Goal: Check status: Check status

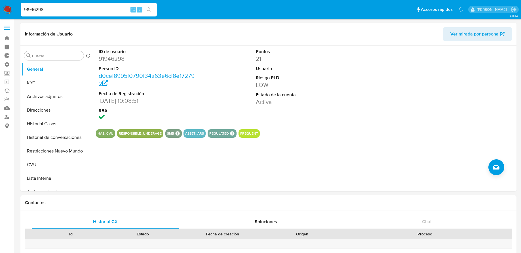
select select "10"
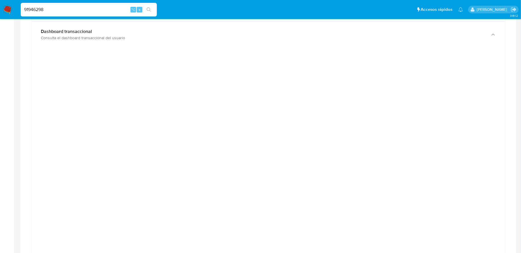
click at [74, 10] on input "91946298" at bounding box center [89, 9] width 136 height 7
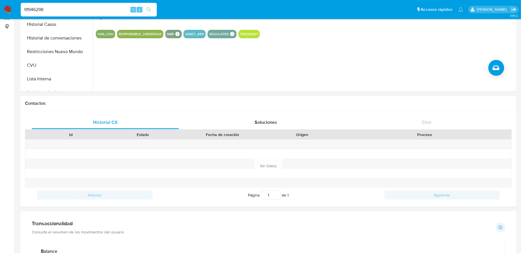
scroll to position [0, 0]
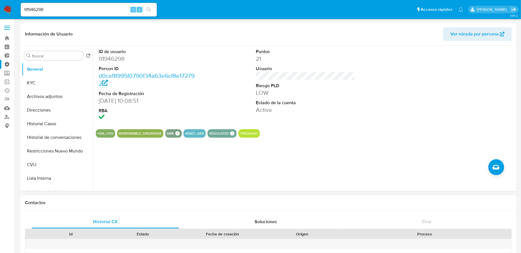
click at [8, 66] on label "Administración" at bounding box center [34, 64] width 68 height 9
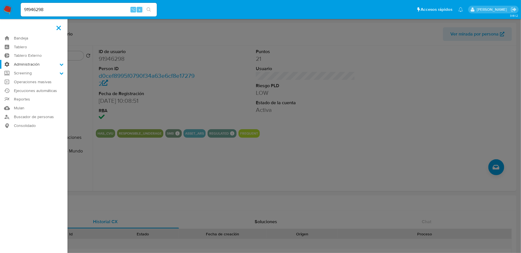
click at [0, 0] on input "Administración" at bounding box center [0, 0] width 0 height 0
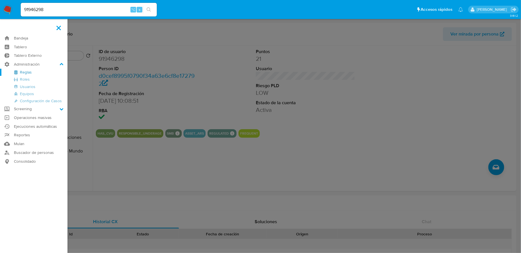
click at [30, 72] on link "Reglas" at bounding box center [34, 72] width 68 height 7
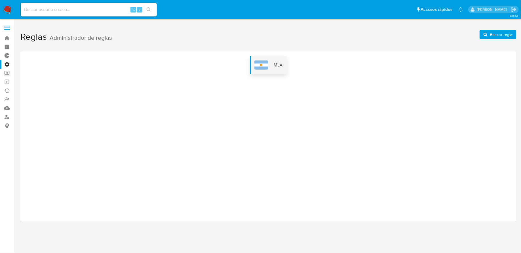
click at [264, 64] on img at bounding box center [262, 64] width 14 height 9
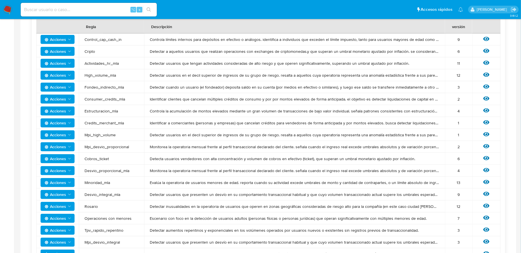
scroll to position [114, 0]
click at [64, 73] on span "Acciones" at bounding box center [56, 75] width 22 height 9
click at [65, 89] on button "Editar umbral" at bounding box center [57, 90] width 51 height 14
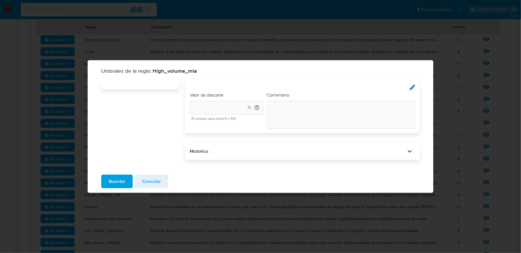
type input "10"
type textarea "init"
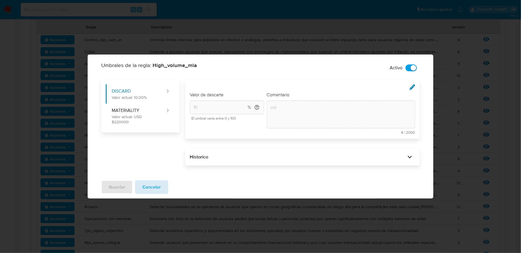
click at [161, 186] on button "Cancelar" at bounding box center [151, 187] width 33 height 14
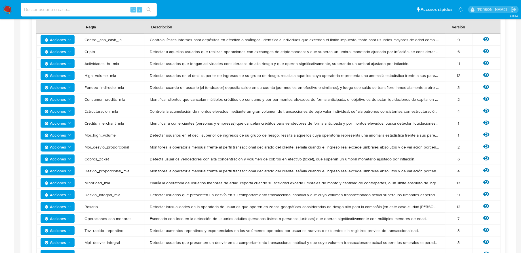
click at [72, 7] on input at bounding box center [89, 9] width 136 height 7
paste input "qi6wJ3v5YksE17IlxynONQuL"
type input "qi6wJ3v5YksE17IlxynONQuL"
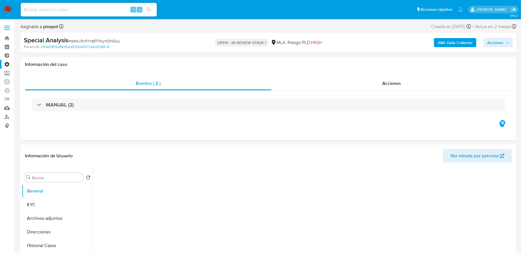
select select "10"
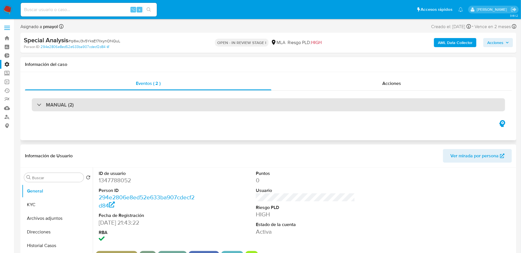
click at [121, 102] on div "MANUAL (2)" at bounding box center [269, 104] width 474 height 13
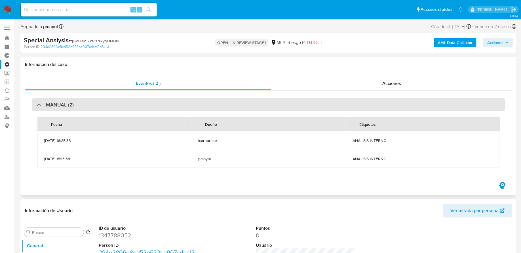
click at [192, 106] on div "MANUAL (2)" at bounding box center [269, 104] width 474 height 13
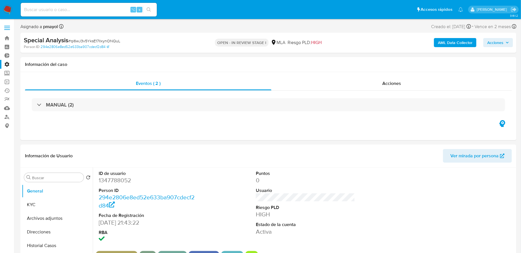
click at [450, 43] on b "AML Data Collector" at bounding box center [455, 42] width 35 height 9
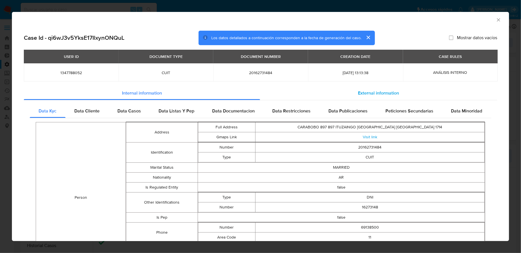
click at [315, 95] on div "External information" at bounding box center [379, 93] width 238 height 14
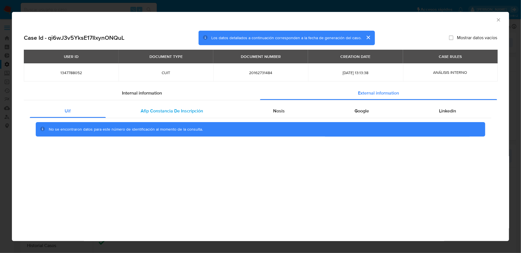
click at [162, 113] on span "Afip Constancia De Inscripción" at bounding box center [172, 111] width 62 height 7
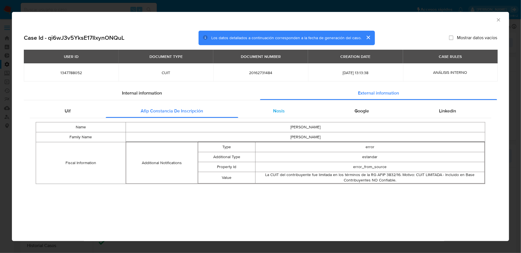
click at [263, 109] on div "Nosis" at bounding box center [279, 111] width 82 height 14
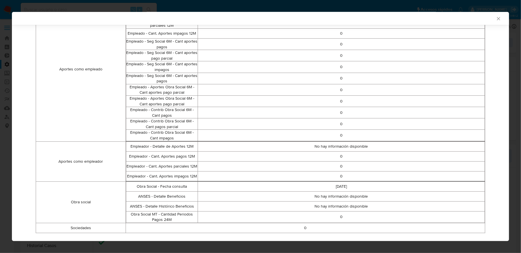
scroll to position [280, 0]
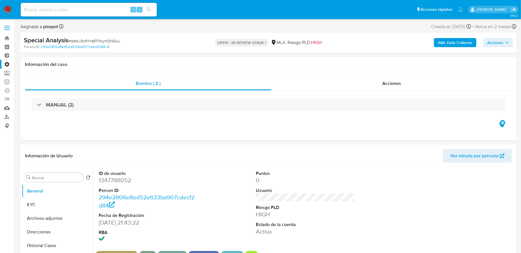
click at [7, 67] on label "Administración" at bounding box center [34, 64] width 68 height 9
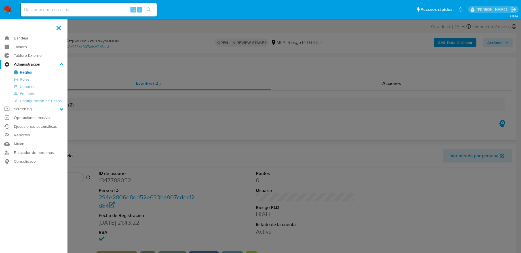
click at [0, 0] on input "Administración" at bounding box center [0, 0] width 0 height 0
click at [25, 74] on link "Reglas" at bounding box center [34, 72] width 68 height 7
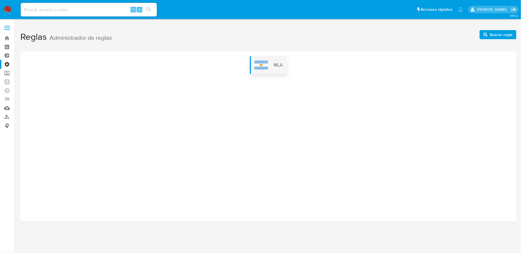
click at [277, 66] on span "MLA" at bounding box center [278, 65] width 9 height 6
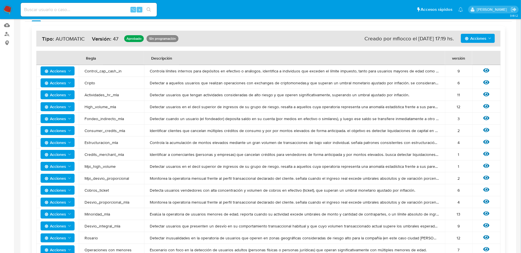
scroll to position [83, 0]
